Goal: Task Accomplishment & Management: Use online tool/utility

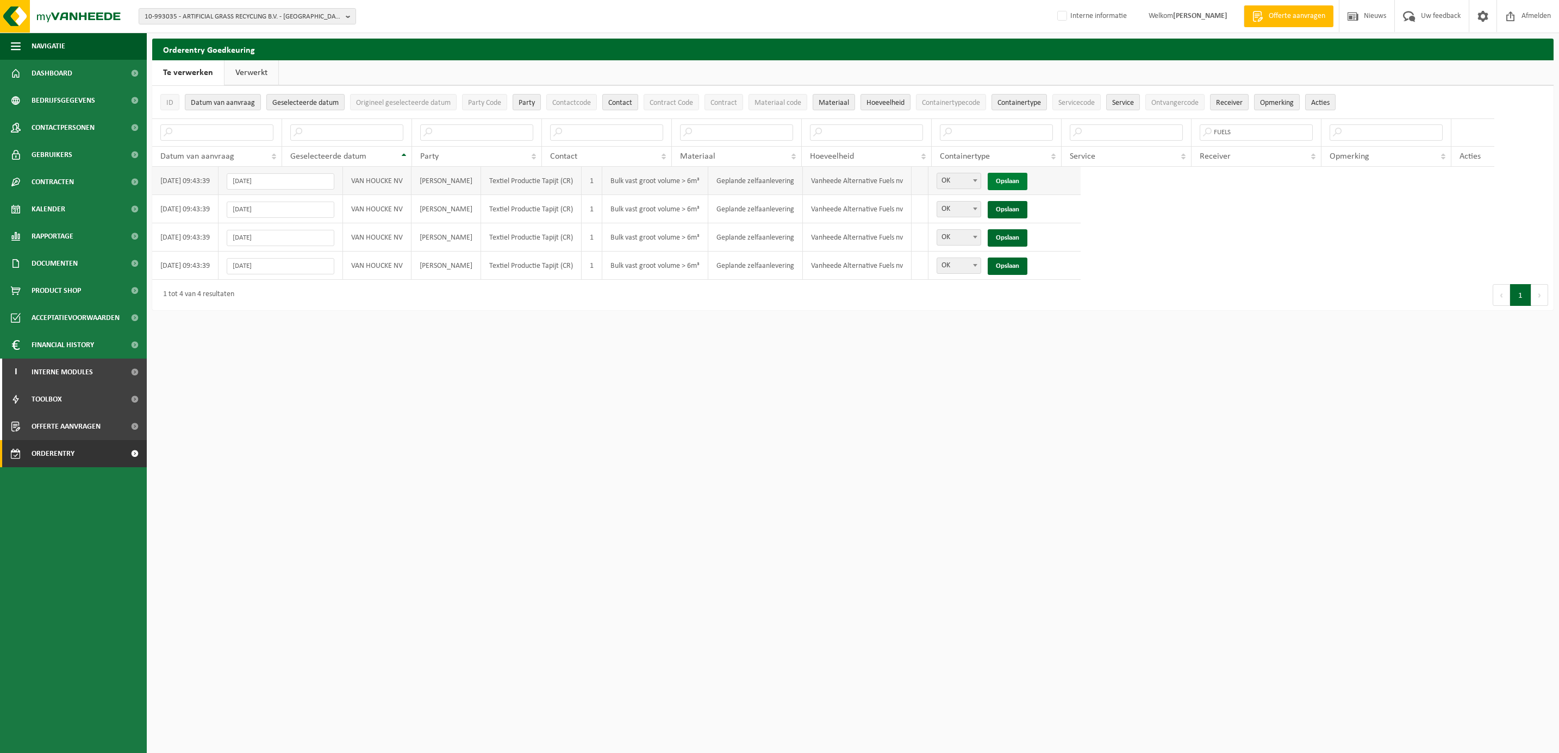
click at [1027, 184] on link "Opslaan" at bounding box center [1008, 181] width 40 height 17
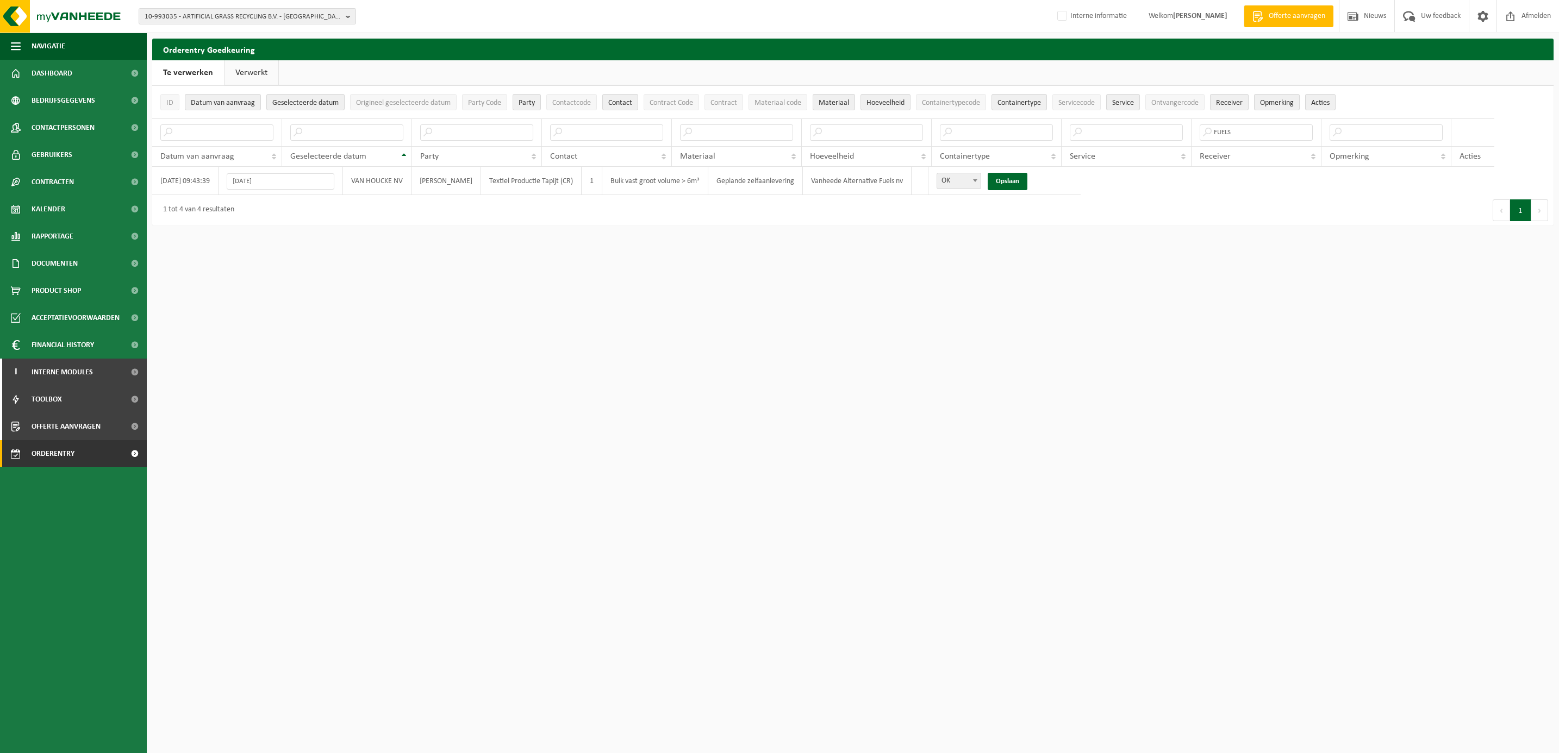
click at [1027, 184] on link "Opslaan" at bounding box center [1008, 181] width 40 height 17
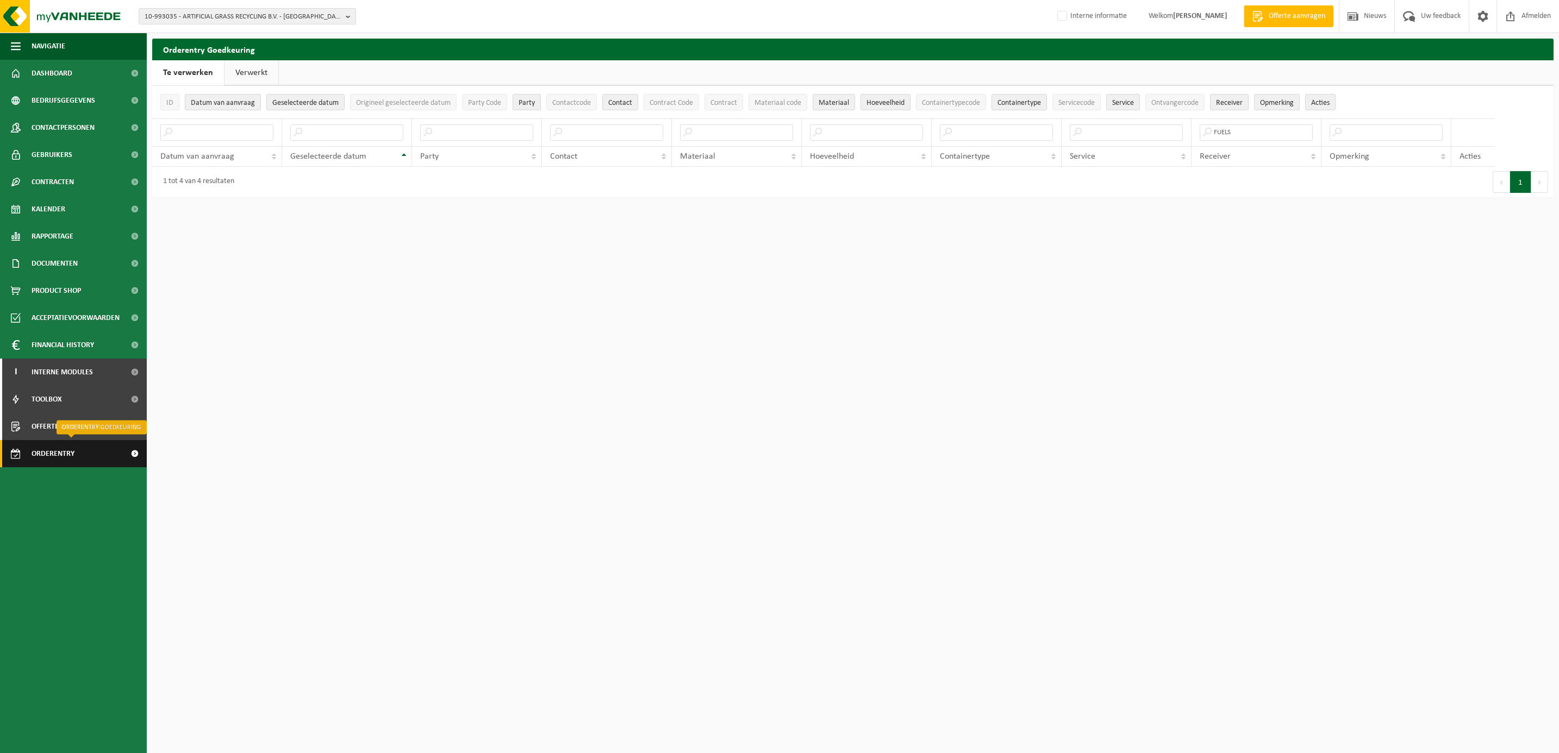
click at [44, 455] on span "Orderentry Goedkeuring" at bounding box center [77, 453] width 91 height 27
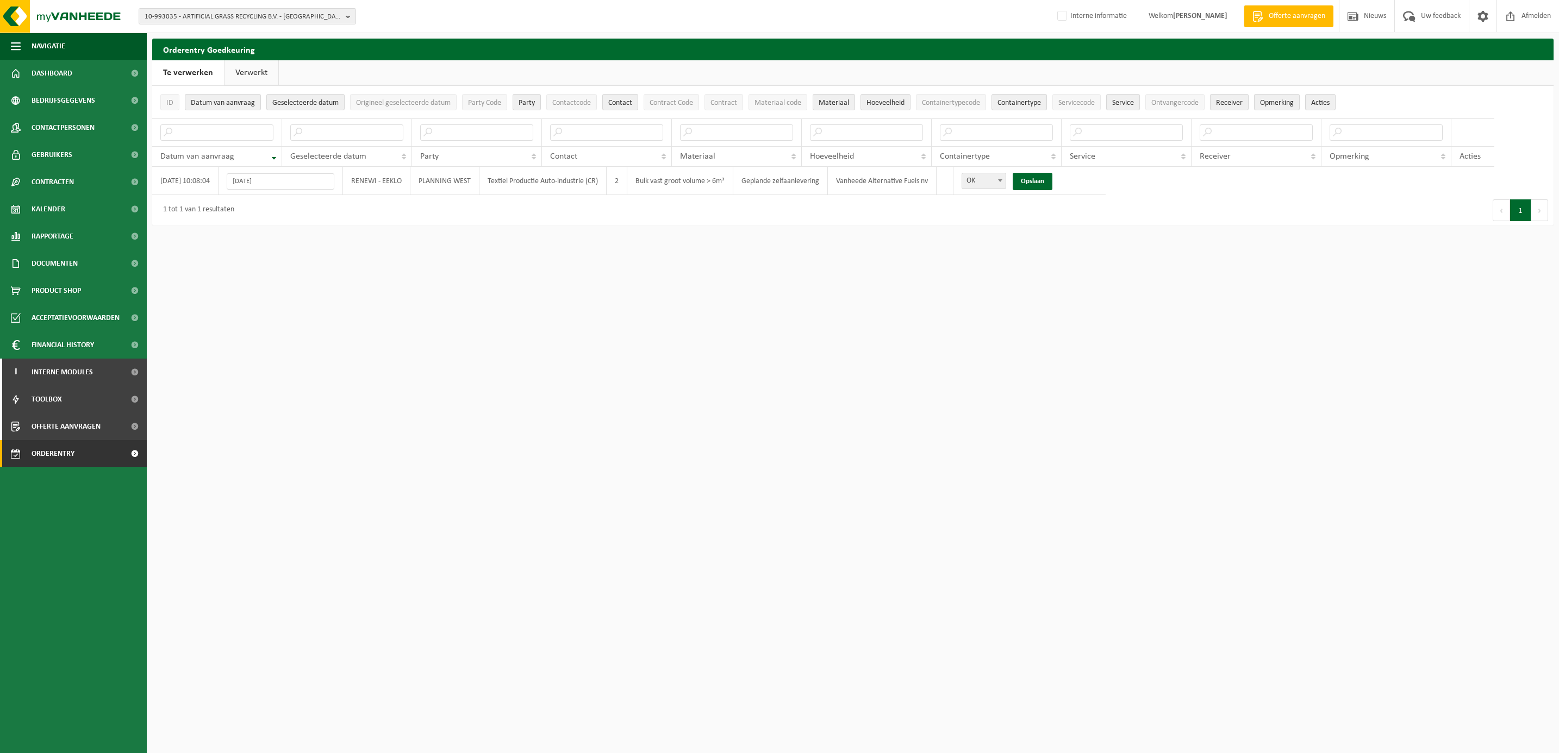
drag, startPoint x: 1027, startPoint y: 279, endPoint x: 1027, endPoint y: 273, distance: 6.0
click at [1027, 279] on html "10-993035 - ARTIFICIAL GRASS RECYCLING B.V. - AMSTERDAM 10-993035 - ARTIFICIAL …" at bounding box center [779, 376] width 1559 height 753
click at [1049, 186] on link "Opslaan" at bounding box center [1033, 181] width 40 height 17
